Goal: Contribute content: Add original content to the website for others to see

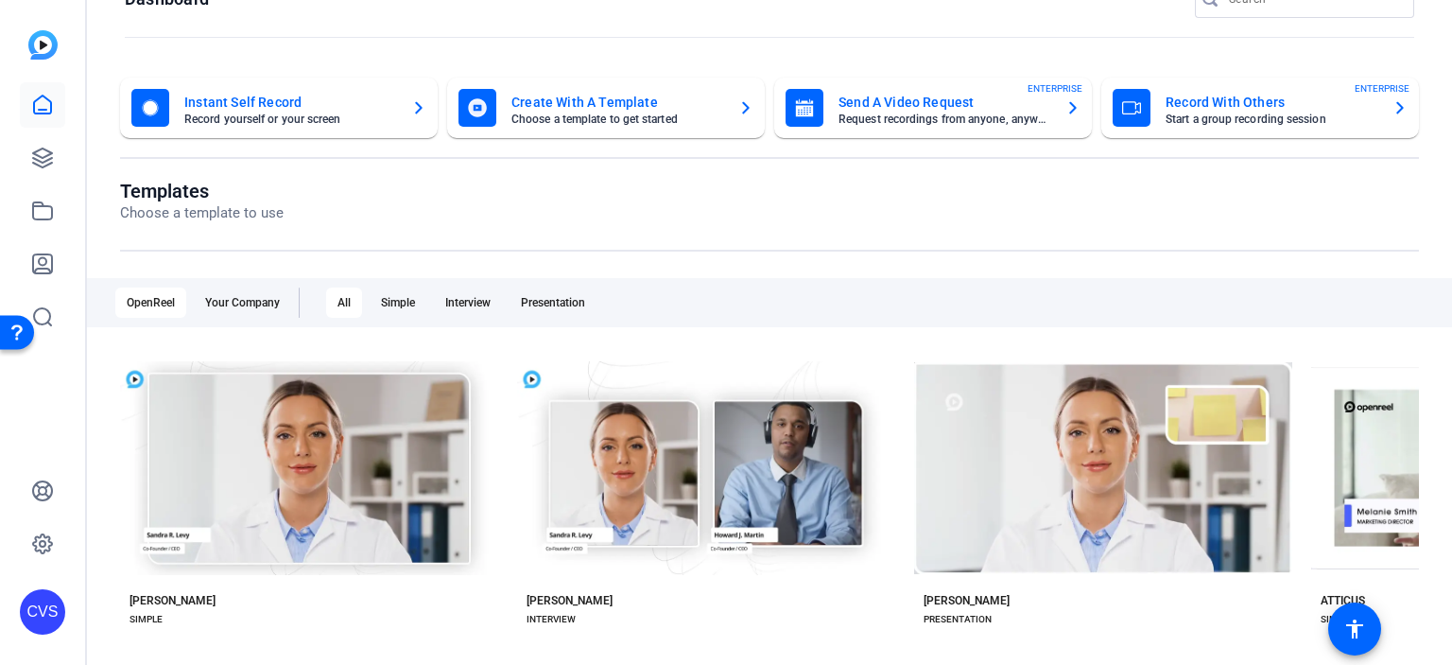
scroll to position [95, 0]
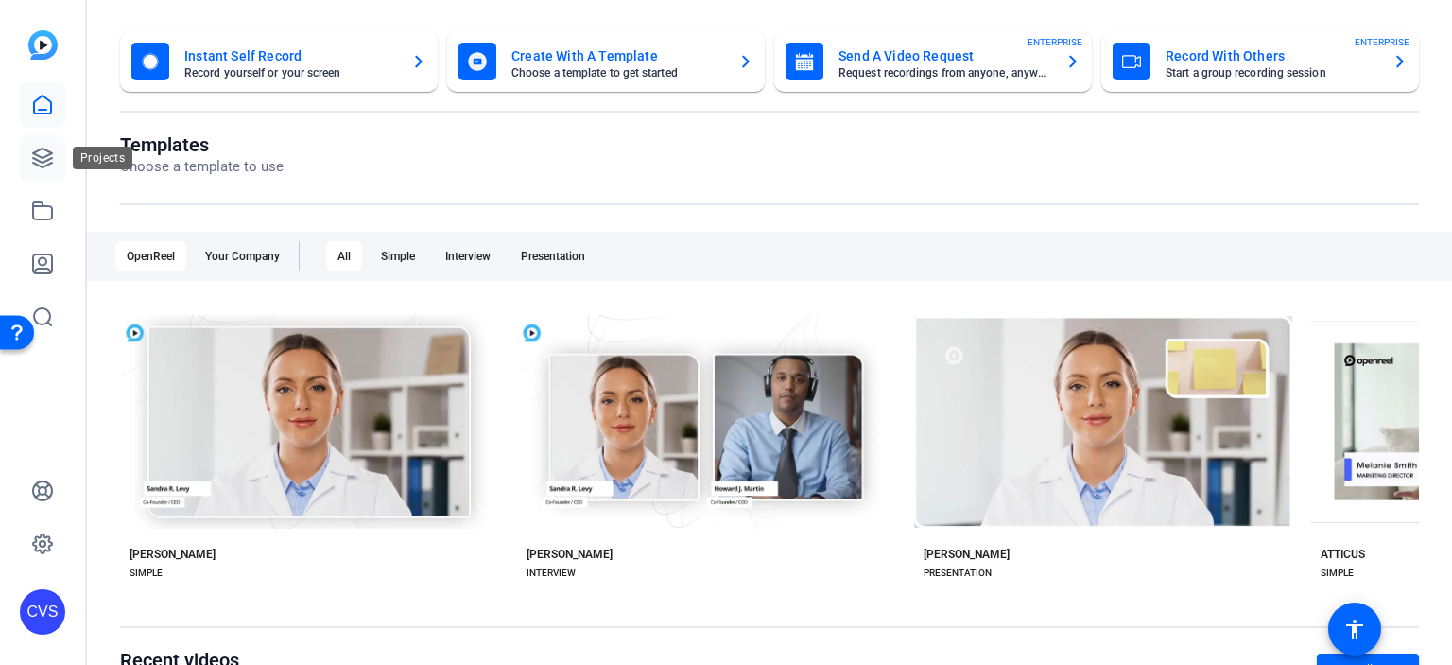
click at [34, 154] on icon at bounding box center [42, 157] width 19 height 19
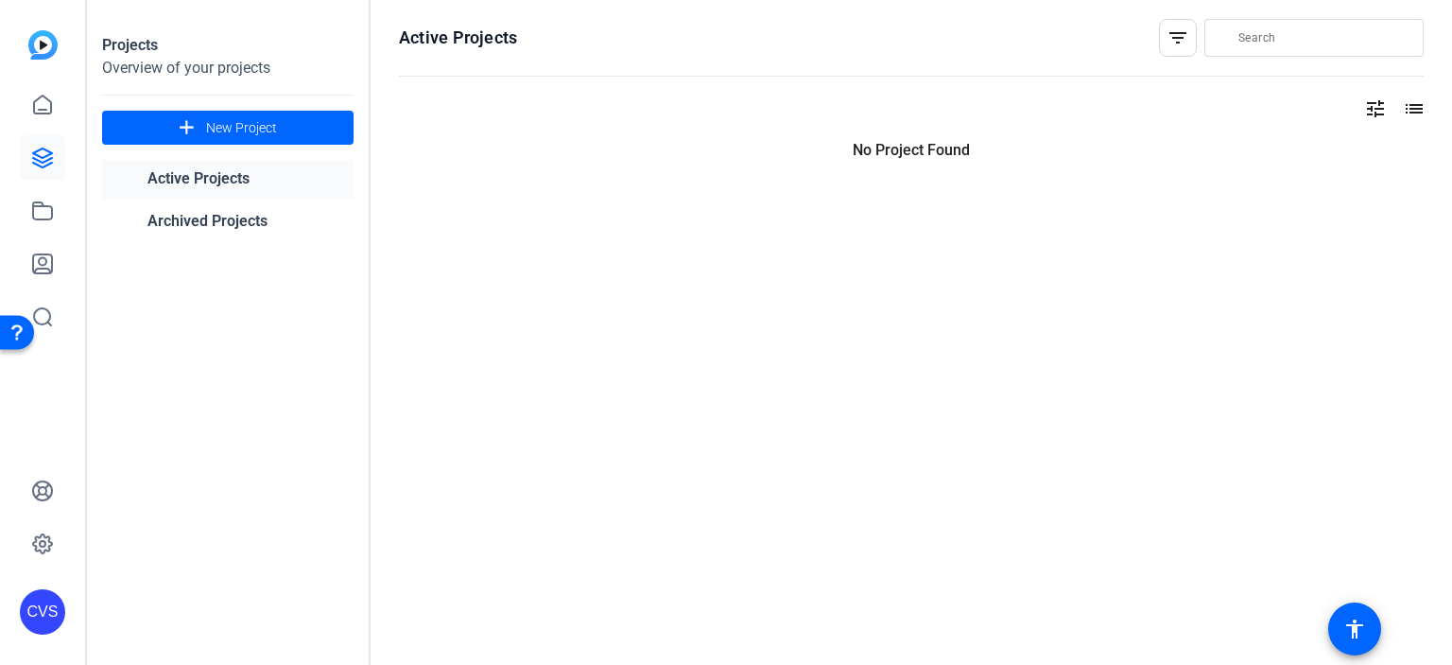
scroll to position [0, 0]
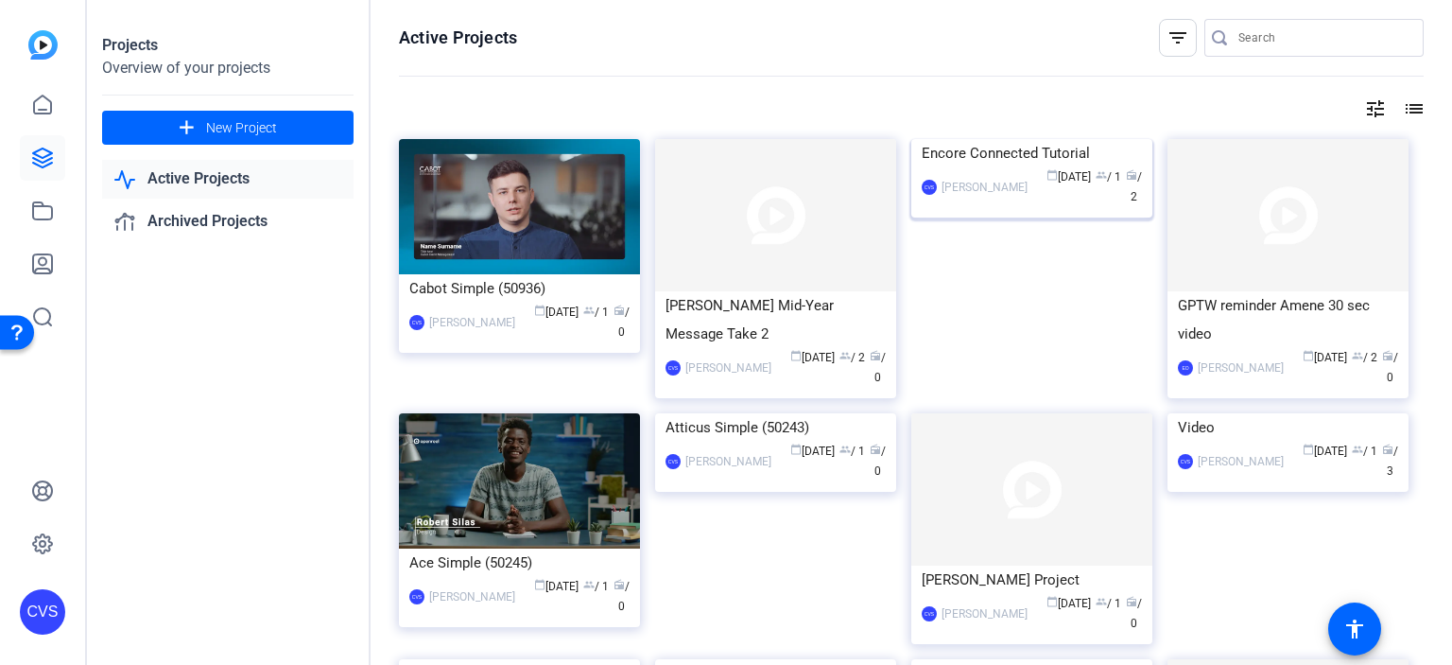
click at [1065, 139] on img at bounding box center [1032, 139] width 241 height 0
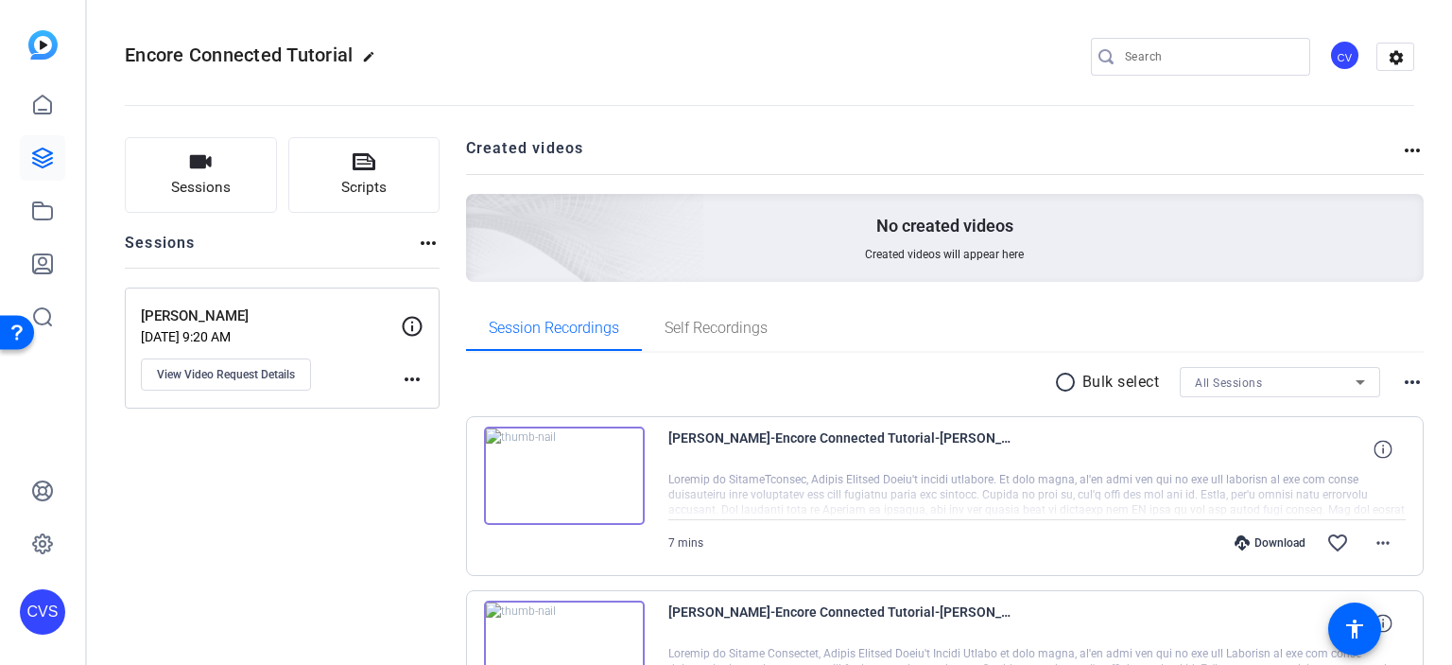
click at [401, 368] on mat-icon "more_horiz" at bounding box center [412, 379] width 23 height 23
click at [344, 331] on div at bounding box center [726, 332] width 1452 height 665
click at [200, 309] on p "[PERSON_NAME]" at bounding box center [271, 316] width 260 height 22
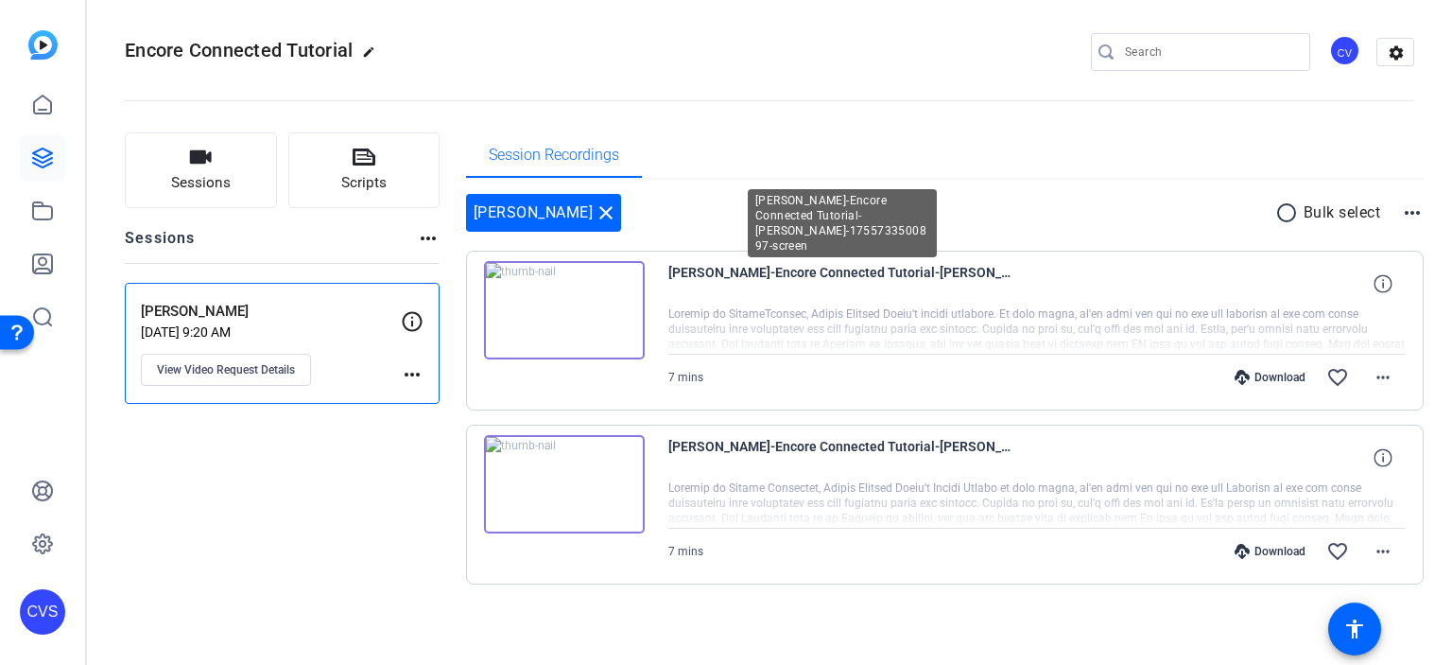
scroll to position [7, 0]
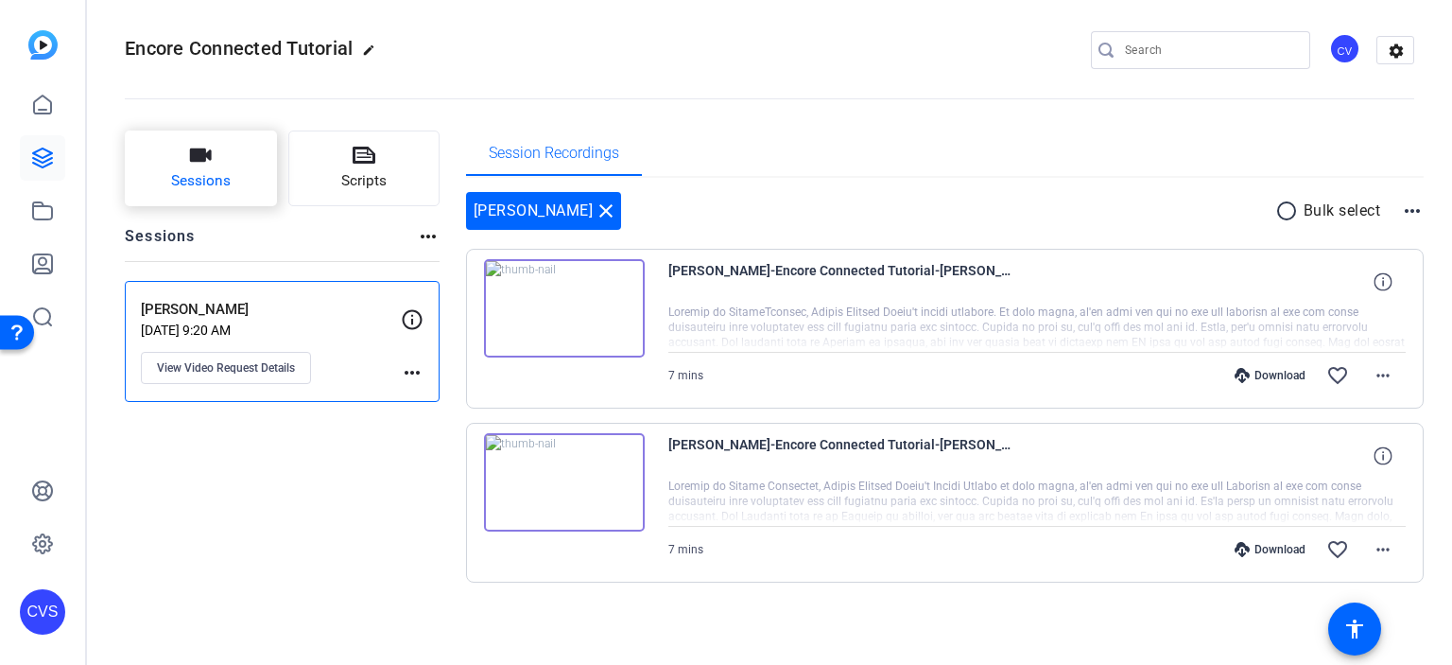
click at [177, 170] on span "Sessions" at bounding box center [201, 181] width 60 height 22
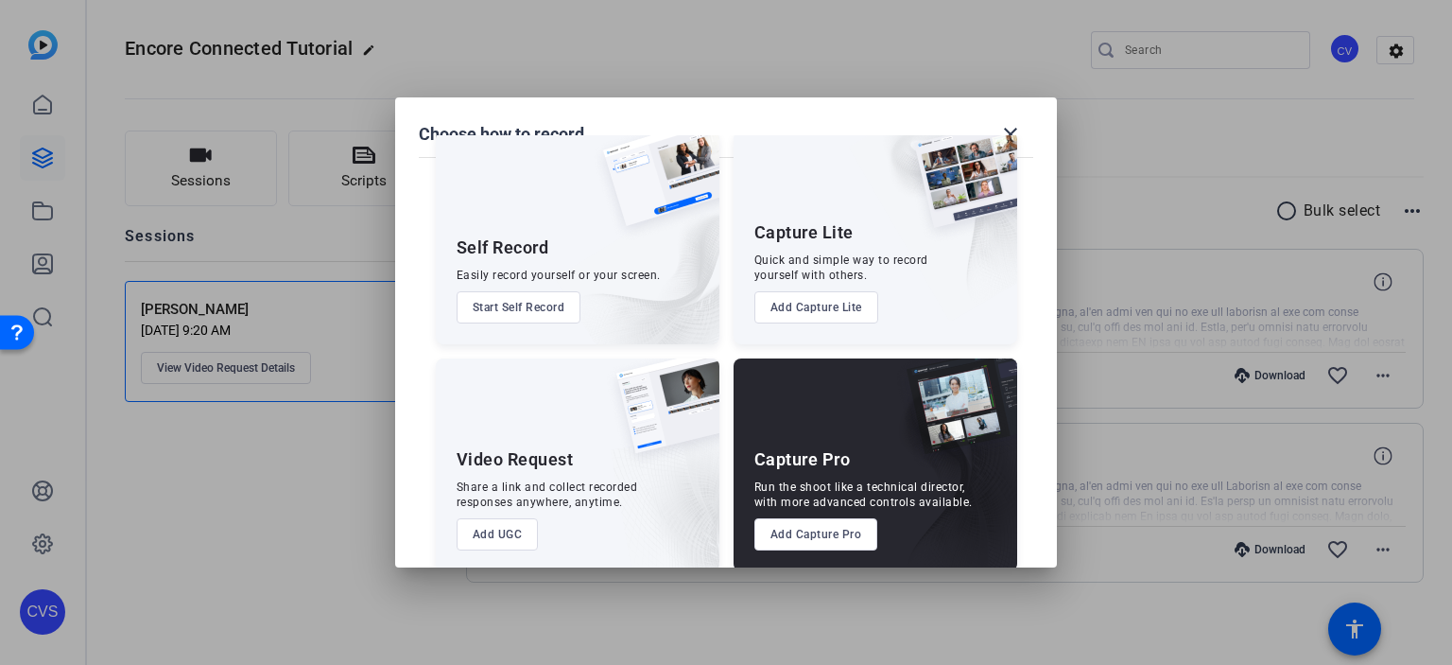
scroll to position [64, 0]
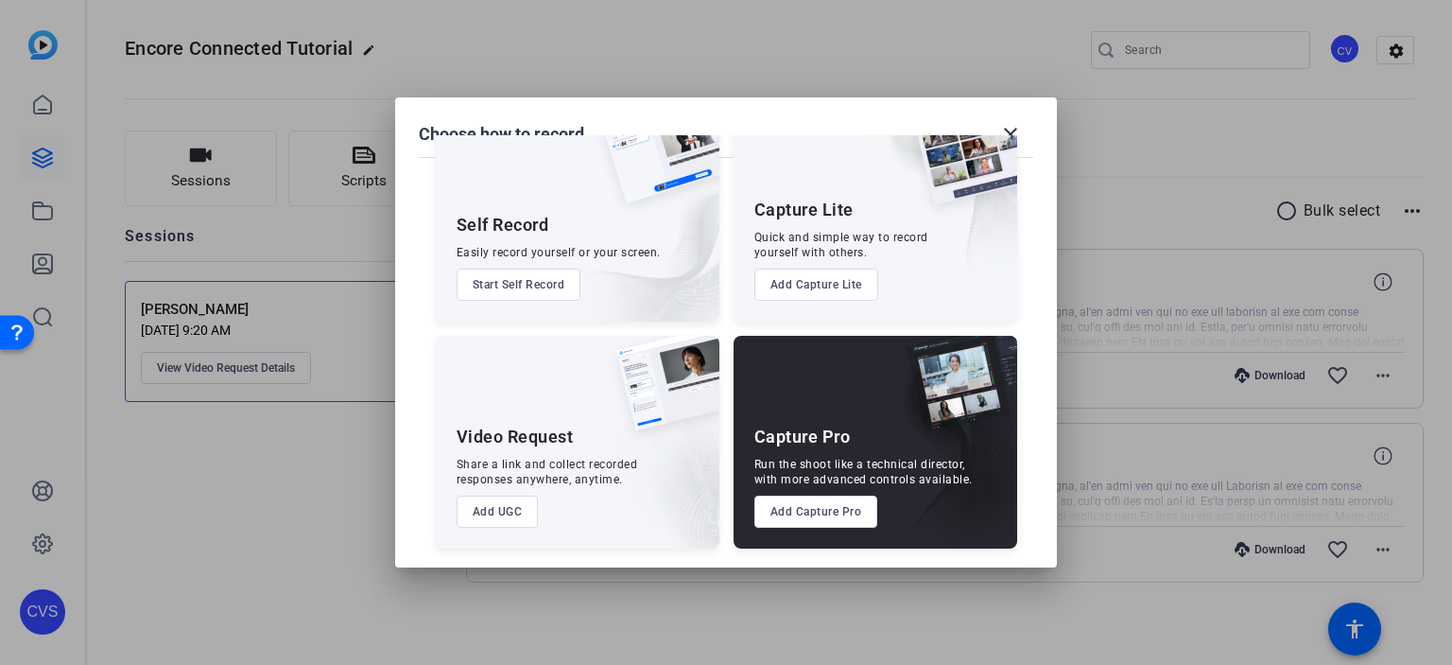
click at [528, 276] on button "Start Self Record" at bounding box center [519, 285] width 125 height 32
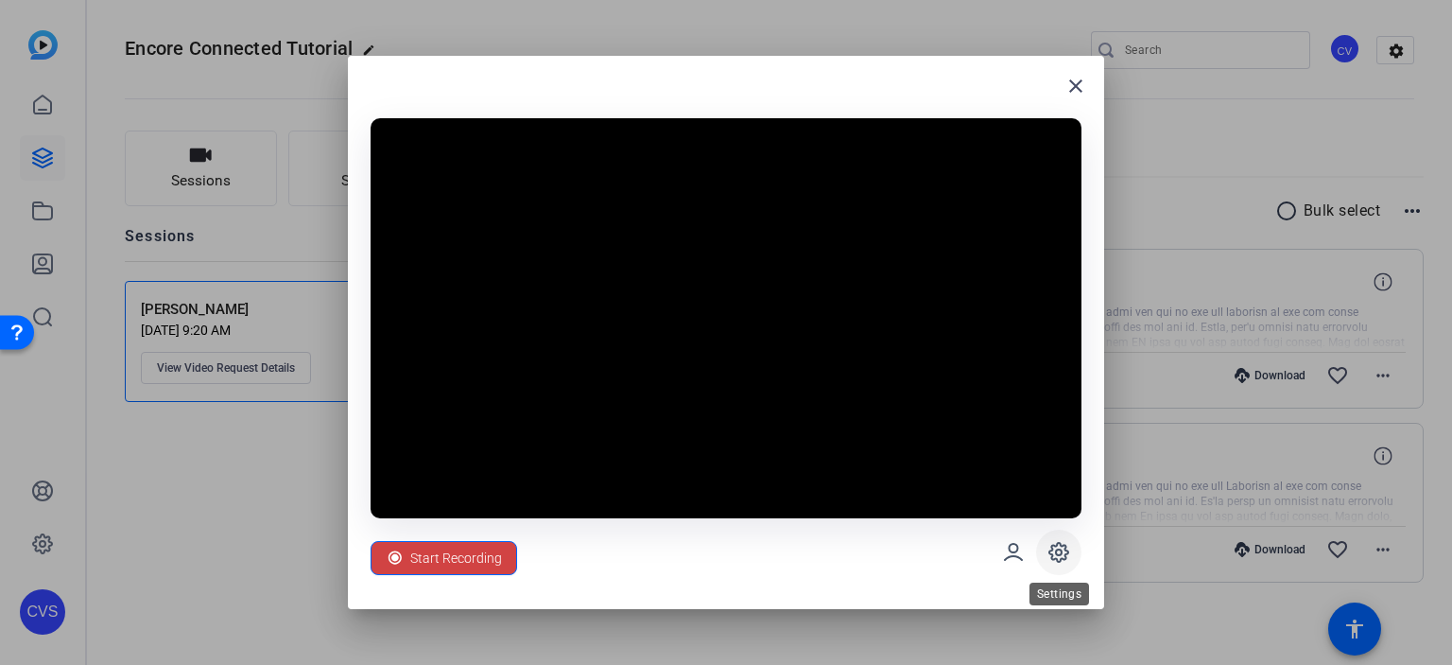
click at [1046, 563] on span at bounding box center [1058, 552] width 45 height 45
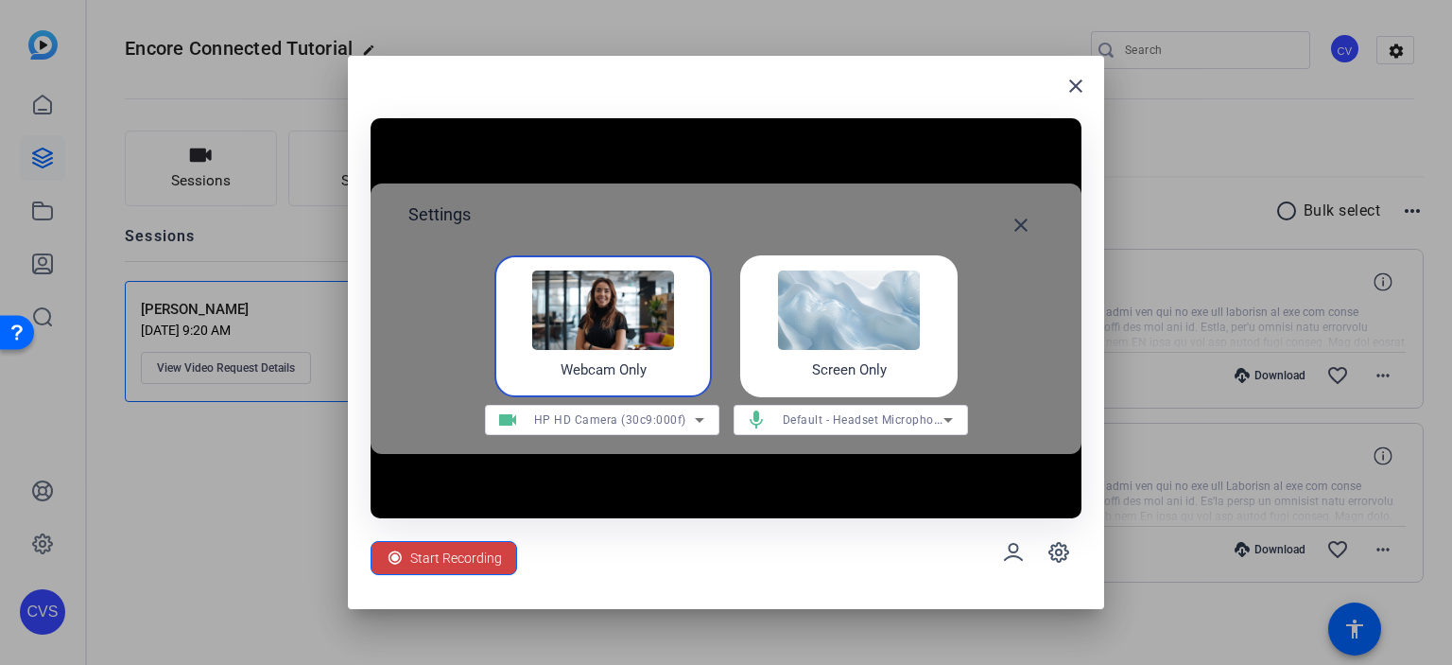
click at [892, 324] on img at bounding box center [849, 309] width 142 height 79
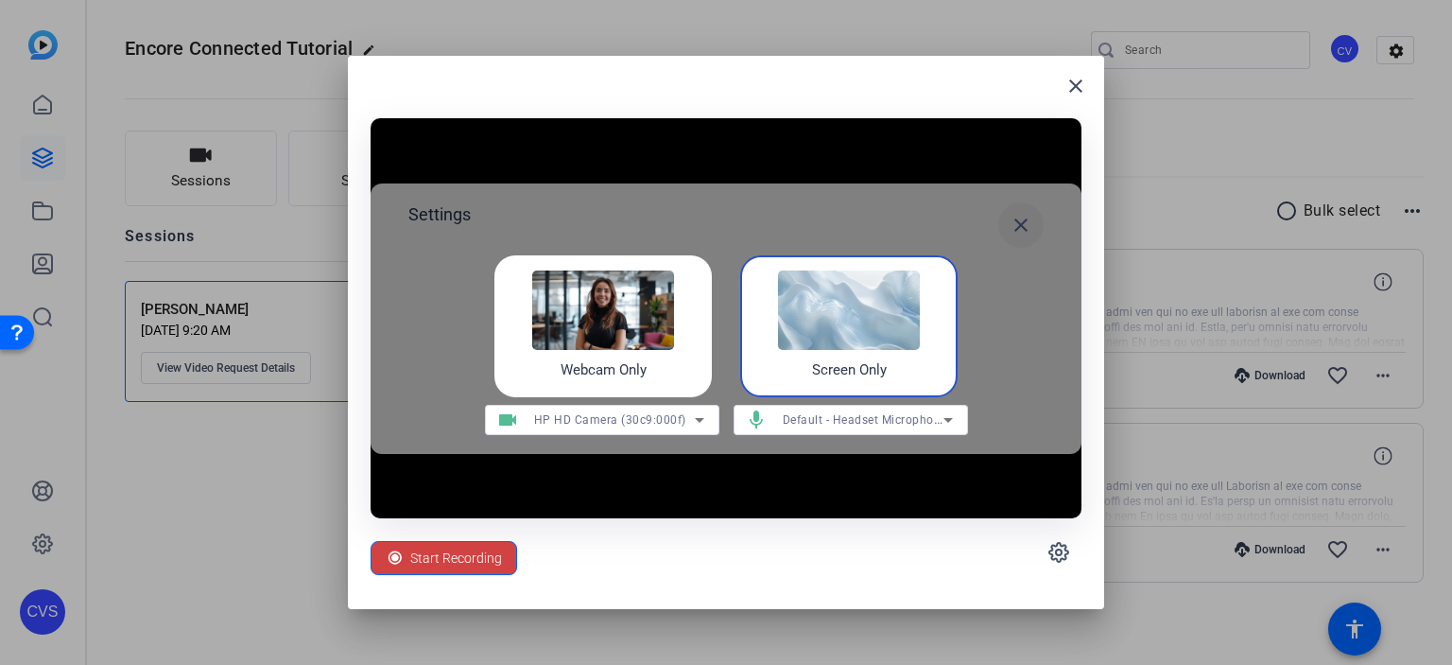
click at [1010, 222] on mat-icon "close" at bounding box center [1021, 225] width 23 height 23
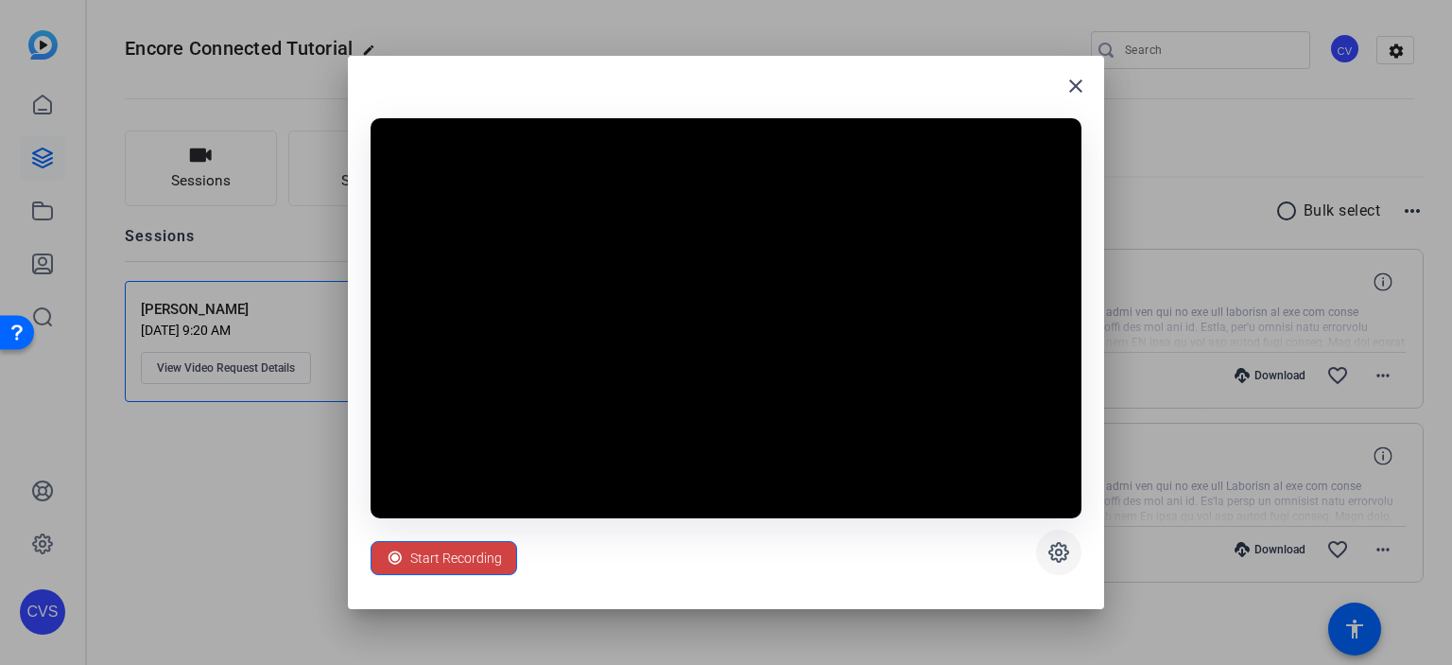
click at [1067, 547] on icon at bounding box center [1059, 552] width 19 height 19
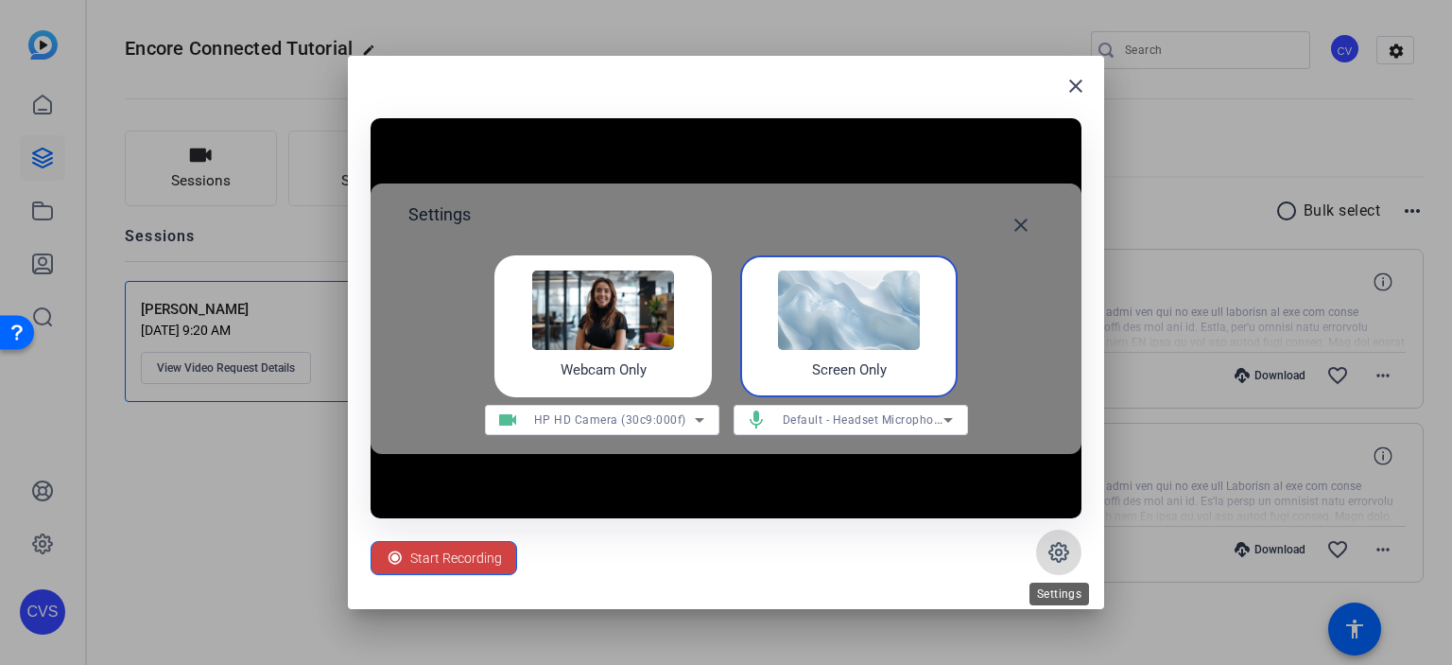
click at [1067, 547] on icon at bounding box center [1059, 552] width 19 height 19
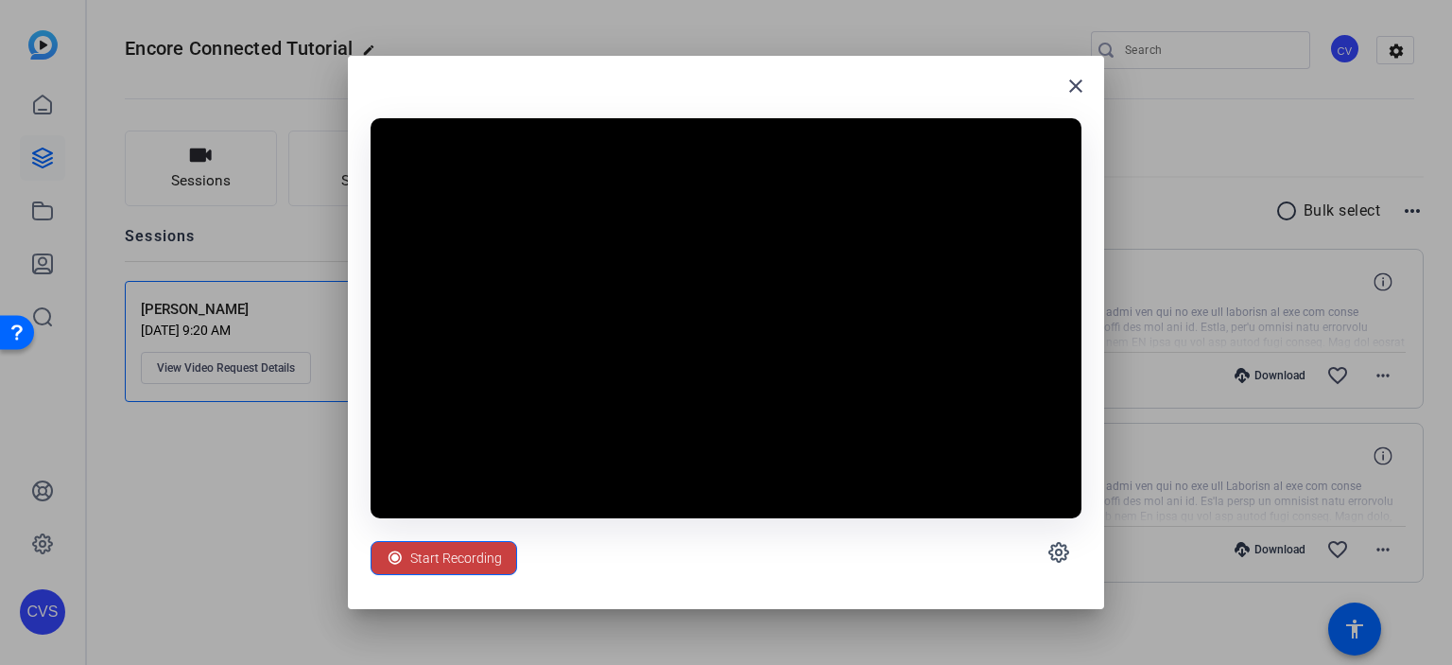
click at [454, 562] on span "Start Recording" at bounding box center [456, 558] width 92 height 36
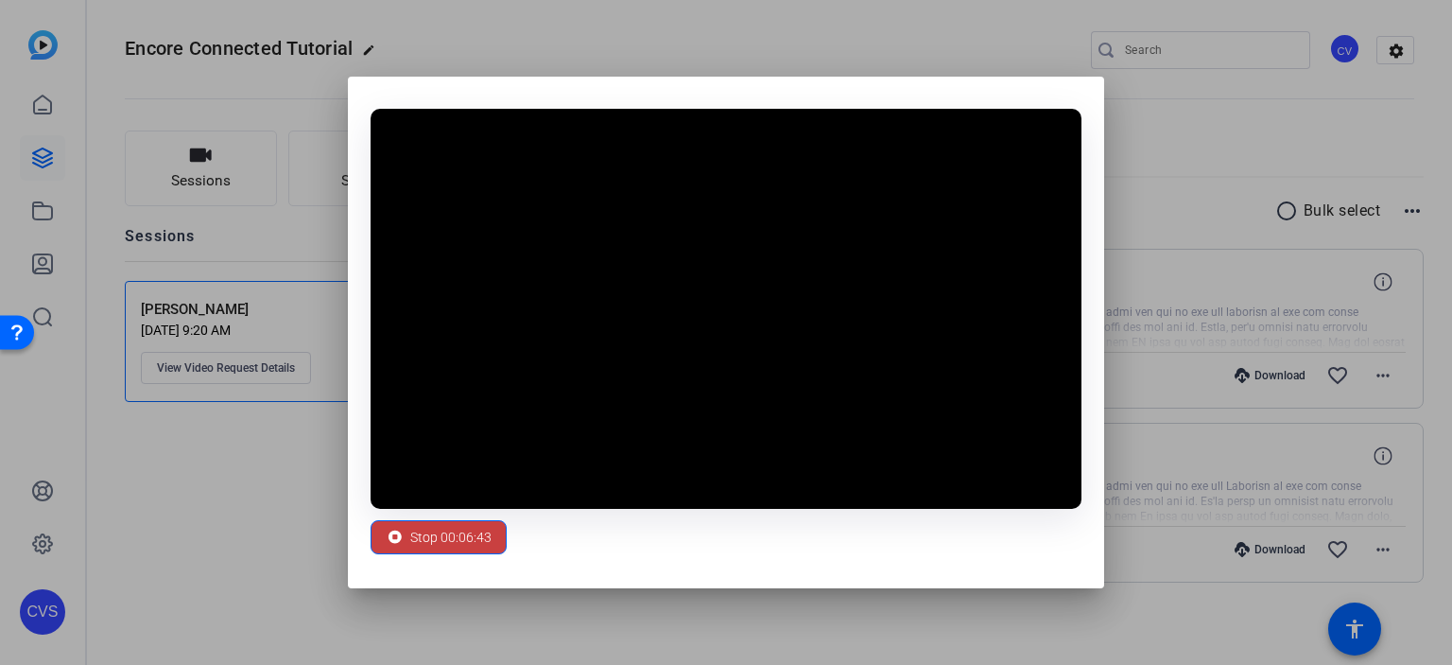
click at [483, 527] on span "Stop 00:06:43" at bounding box center [450, 537] width 81 height 36
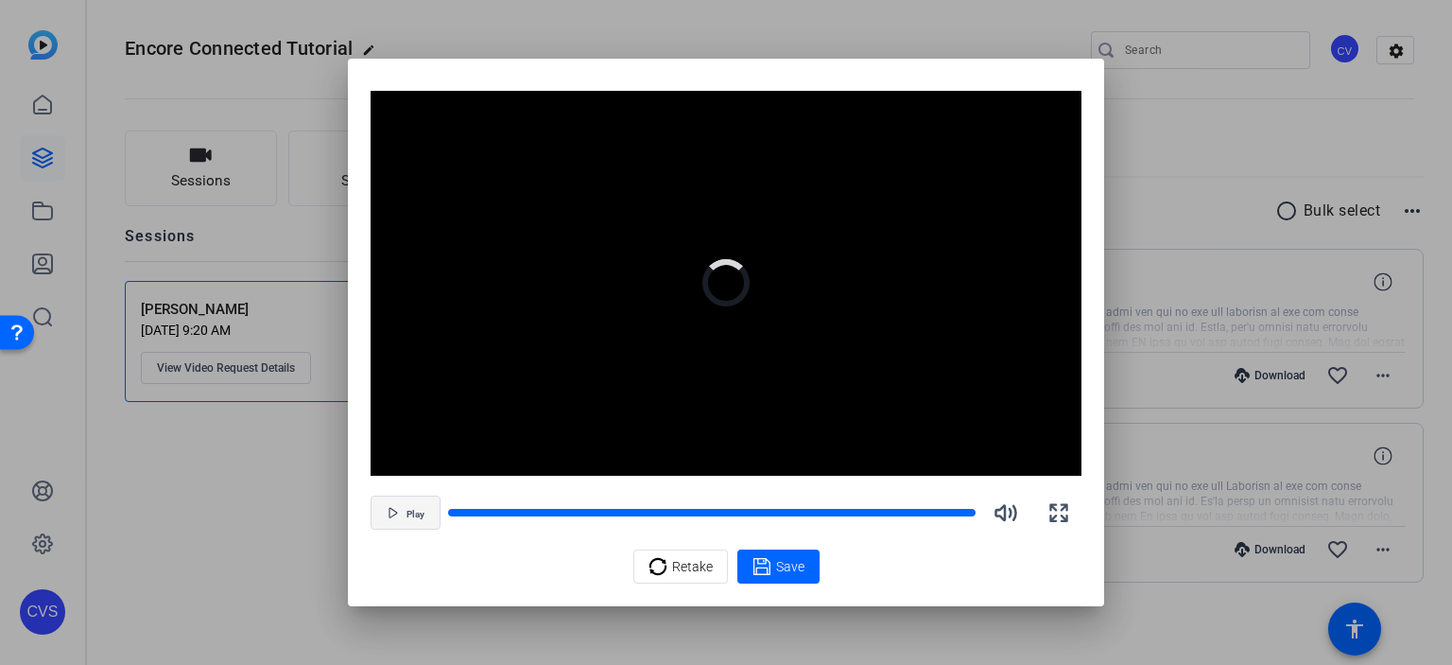
click at [401, 506] on span "button" at bounding box center [406, 512] width 68 height 45
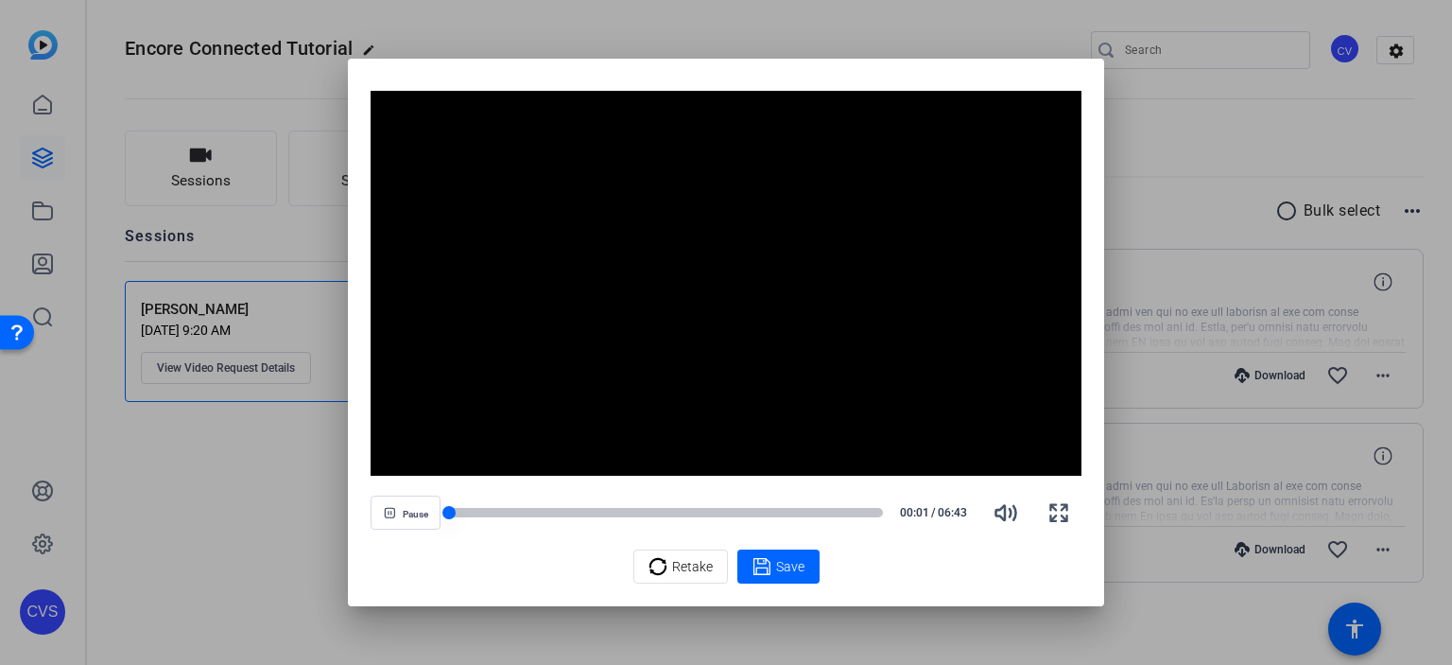
click at [460, 514] on div at bounding box center [665, 512] width 435 height 9
click at [477, 513] on div at bounding box center [665, 512] width 435 height 9
click at [521, 511] on div at bounding box center [665, 512] width 435 height 9
click at [565, 515] on div at bounding box center [665, 512] width 435 height 9
click at [605, 517] on div at bounding box center [665, 512] width 435 height 9
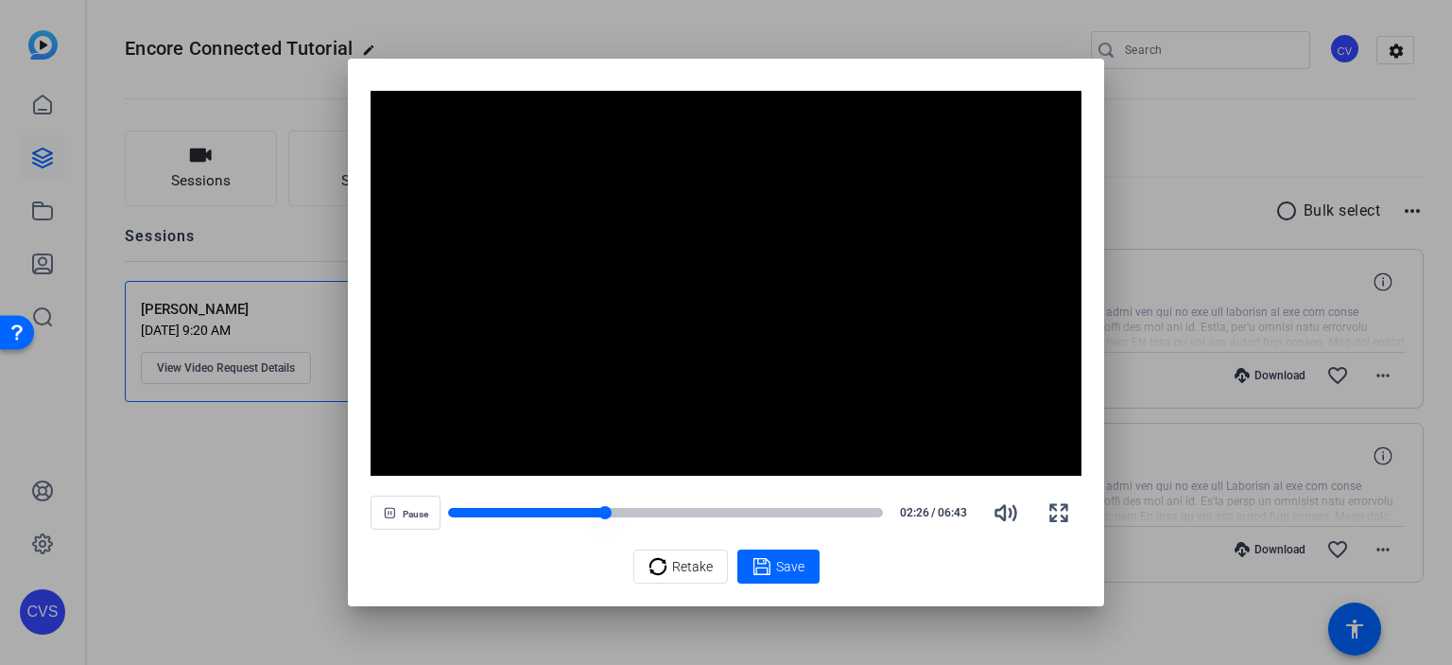
click at [651, 517] on div at bounding box center [665, 512] width 435 height 13
click at [684, 513] on div at bounding box center [665, 512] width 435 height 9
click at [719, 513] on div at bounding box center [665, 512] width 435 height 9
click at [753, 514] on div at bounding box center [665, 512] width 435 height 9
click at [804, 513] on div at bounding box center [665, 512] width 435 height 9
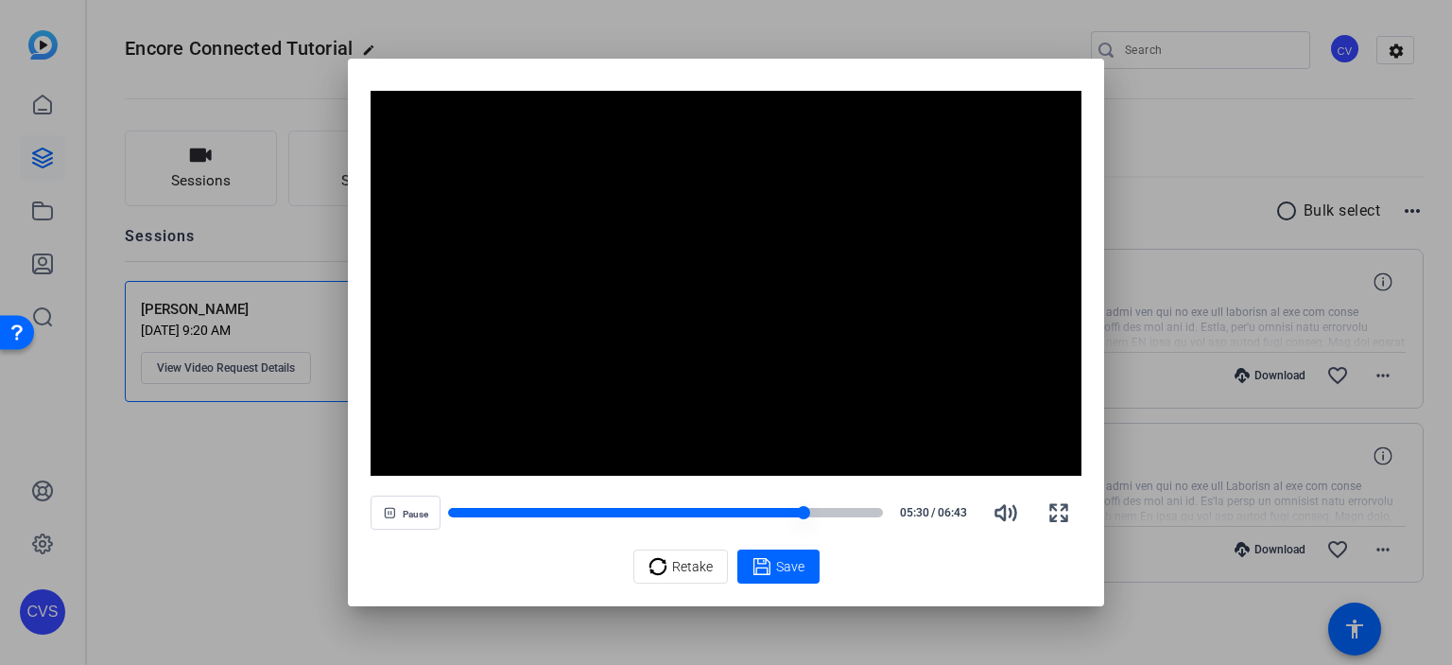
click at [850, 508] on div at bounding box center [665, 512] width 435 height 9
click at [793, 567] on span "Save" at bounding box center [790, 567] width 28 height 20
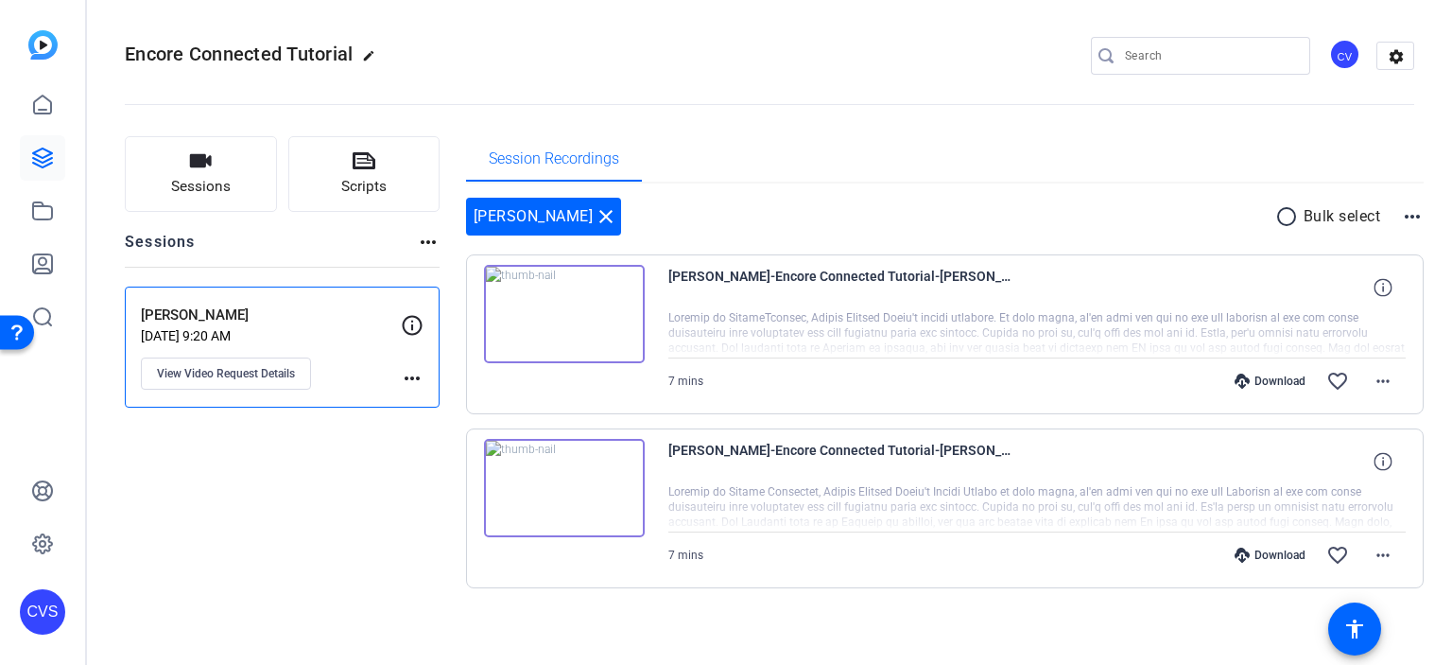
scroll to position [0, 0]
click at [595, 217] on mat-icon "close" at bounding box center [606, 217] width 23 height 23
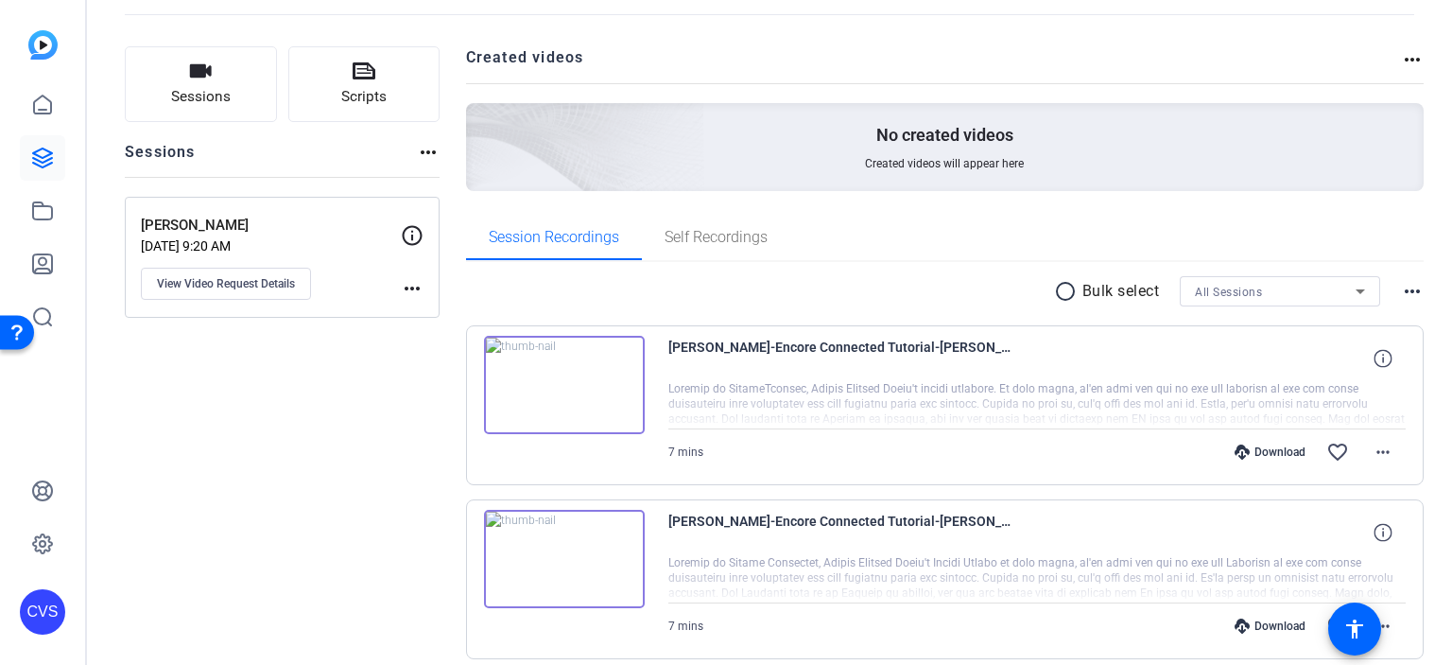
scroll to position [166, 0]
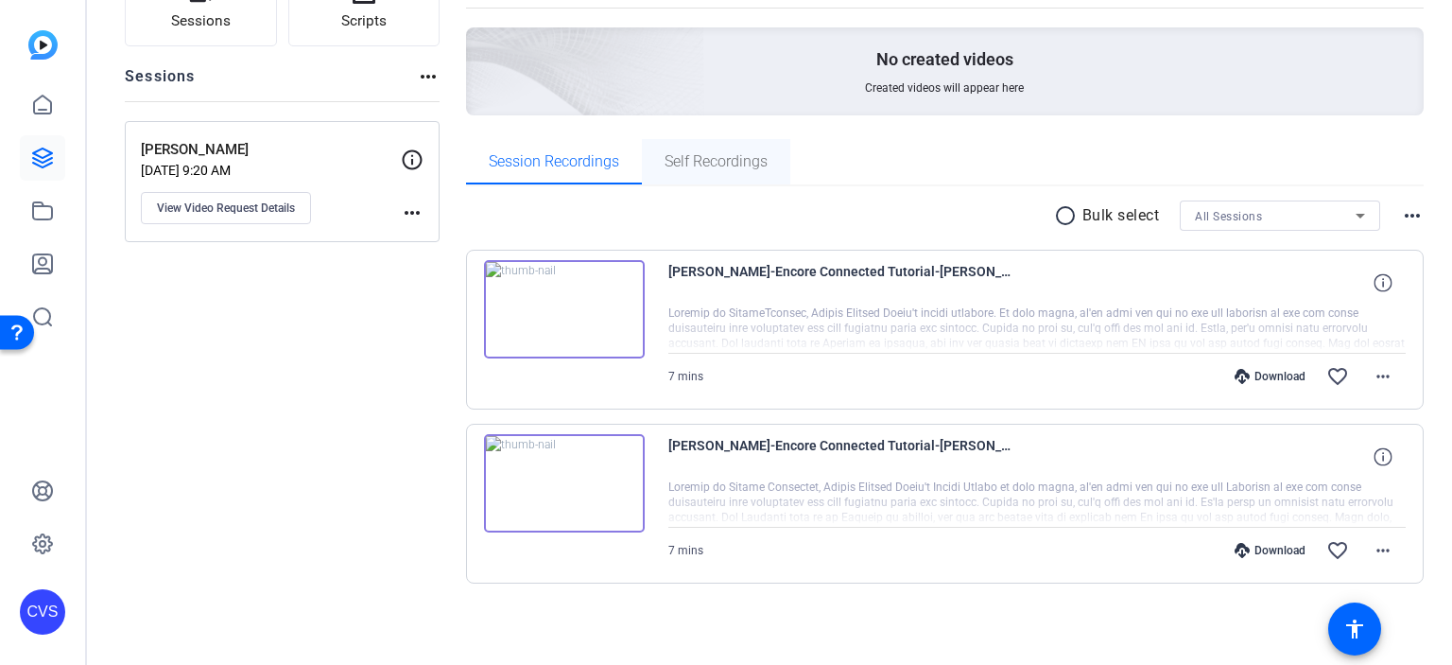
click at [735, 154] on span "Self Recordings" at bounding box center [716, 161] width 103 height 15
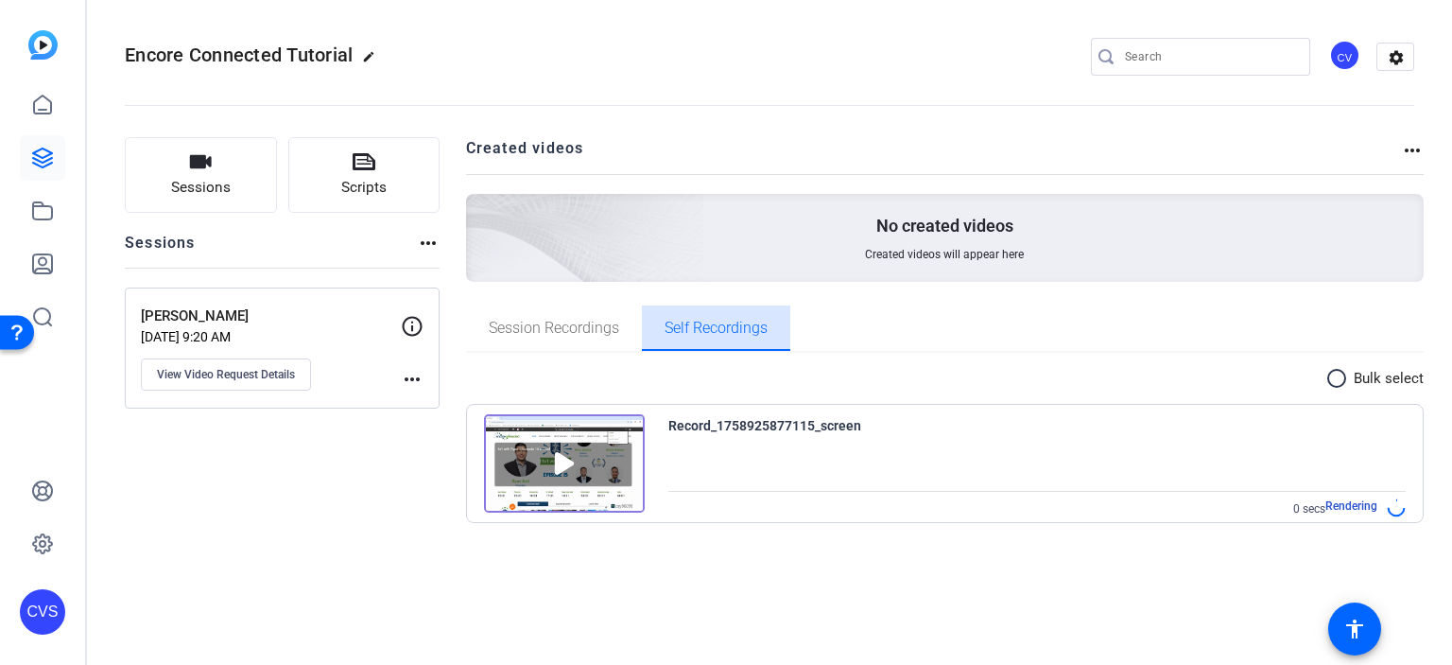
scroll to position [0, 0]
